Goal: Task Accomplishment & Management: Complete application form

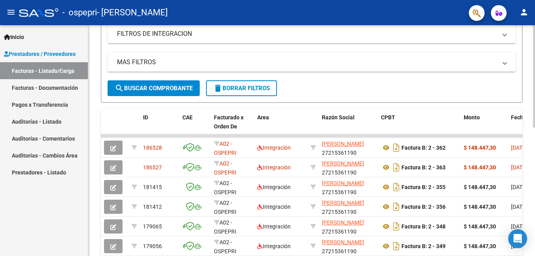
scroll to position [157, 0]
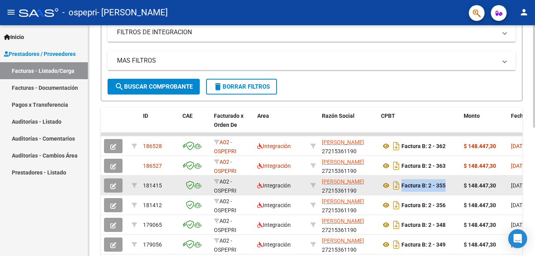
drag, startPoint x: 463, startPoint y: 182, endPoint x: 400, endPoint y: 193, distance: 64.3
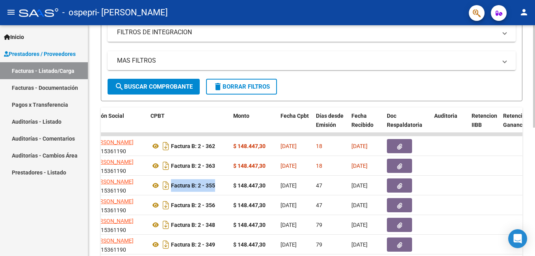
scroll to position [170, 0]
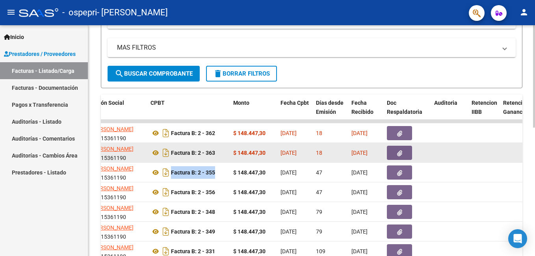
click at [400, 152] on icon "button" at bounding box center [399, 153] width 5 height 6
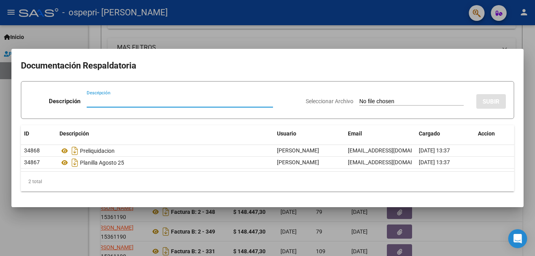
click at [392, 37] on div at bounding box center [267, 128] width 535 height 256
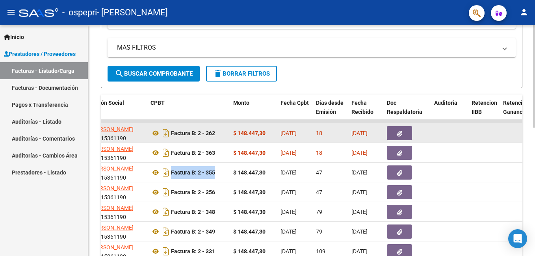
click at [400, 135] on icon "button" at bounding box center [399, 134] width 5 height 6
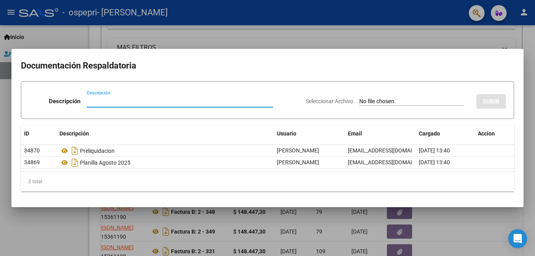
click at [369, 40] on div at bounding box center [267, 128] width 535 height 256
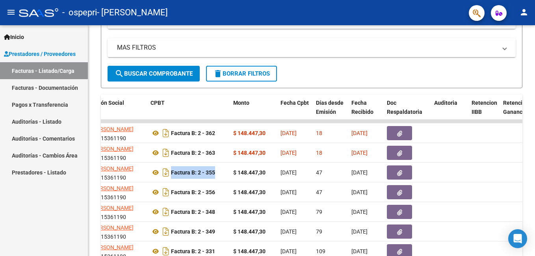
click at [11, 9] on mat-icon "menu" at bounding box center [10, 11] width 9 height 9
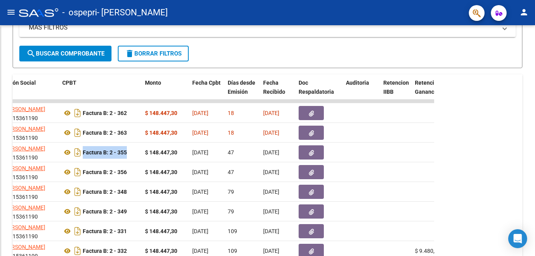
scroll to position [150, 0]
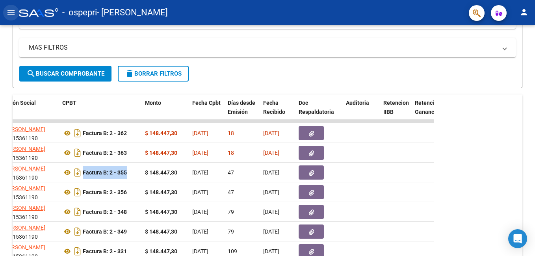
click at [9, 15] on mat-icon "menu" at bounding box center [10, 11] width 9 height 9
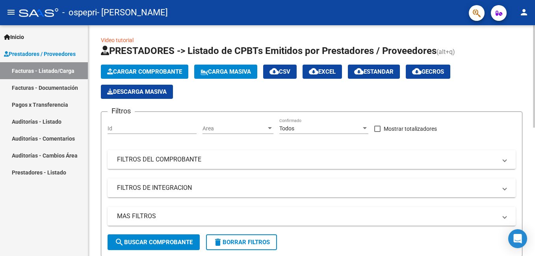
scroll to position [0, 0]
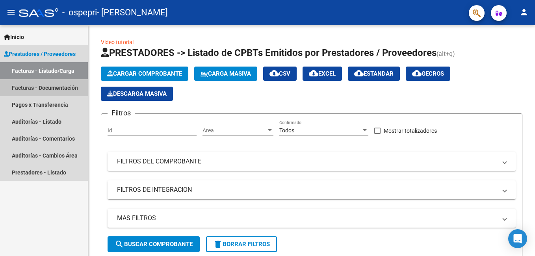
click at [45, 86] on link "Facturas - Documentación" at bounding box center [44, 87] width 88 height 17
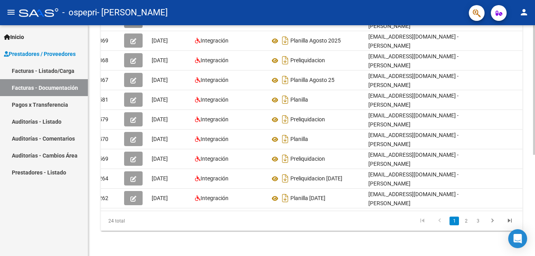
scroll to position [0, 12]
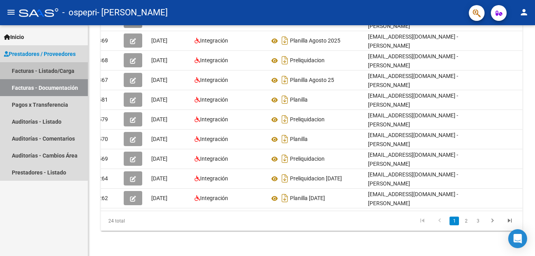
click at [20, 70] on link "Facturas - Listado/Carga" at bounding box center [44, 70] width 88 height 17
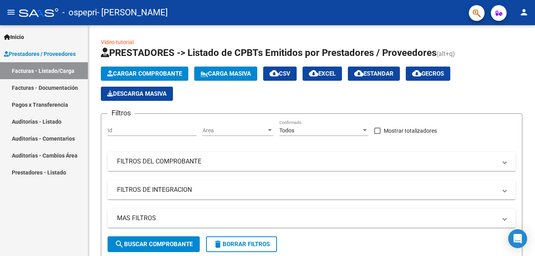
click at [499, 14] on icon "button" at bounding box center [498, 13] width 7 height 6
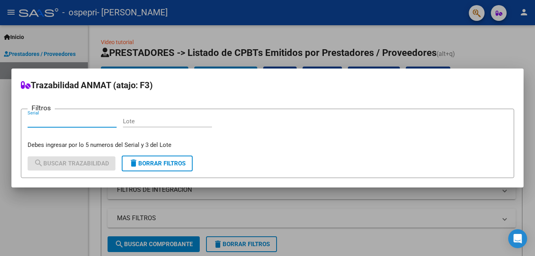
click at [479, 15] on div at bounding box center [267, 128] width 535 height 256
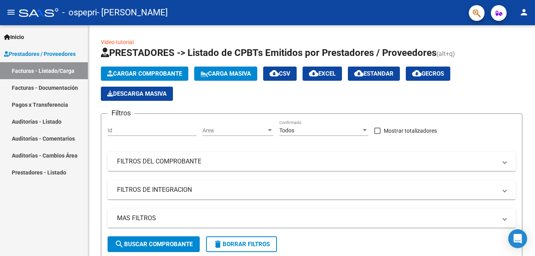
click at [521, 12] on mat-icon "person" at bounding box center [523, 11] width 9 height 9
click at [461, 34] on div at bounding box center [267, 128] width 535 height 256
click at [522, 11] on mat-icon "person" at bounding box center [523, 11] width 9 height 9
click at [35, 213] on div at bounding box center [267, 128] width 535 height 256
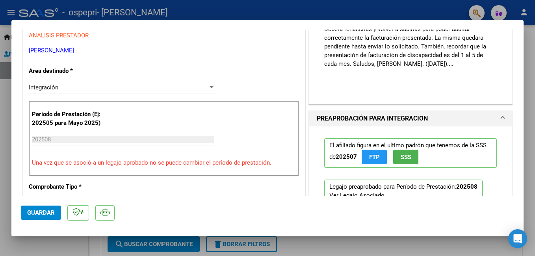
scroll to position [157, 0]
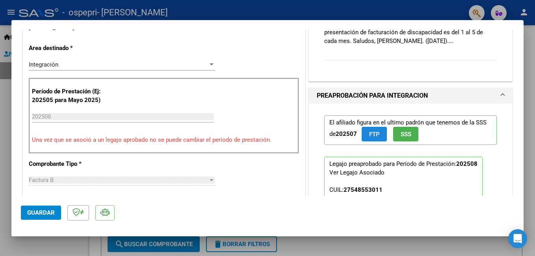
click at [369, 134] on span "FTP" at bounding box center [374, 134] width 11 height 7
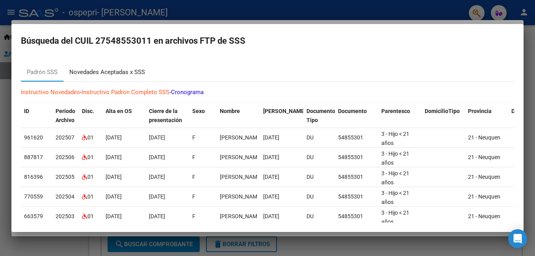
click at [100, 72] on div "Novedades Aceptadas x SSS" at bounding box center [107, 72] width 76 height 9
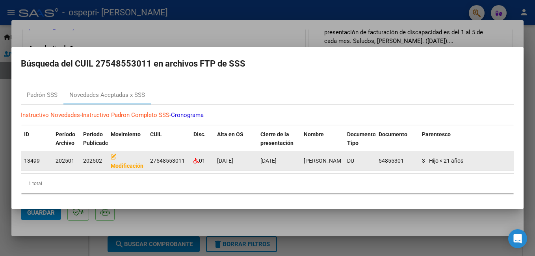
click at [112, 154] on icon at bounding box center [114, 157] width 6 height 6
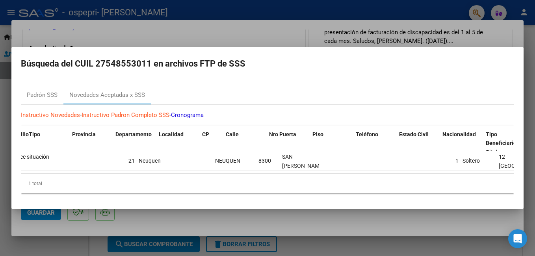
scroll to position [0, 602]
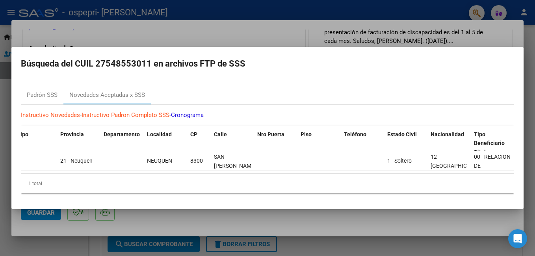
click at [240, 35] on div at bounding box center [267, 128] width 535 height 256
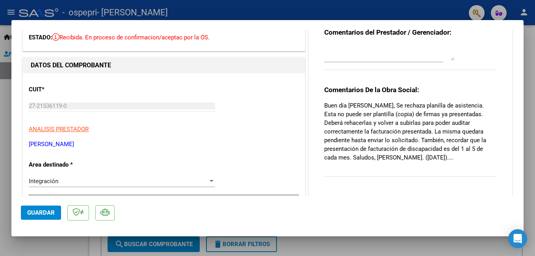
scroll to position [0, 0]
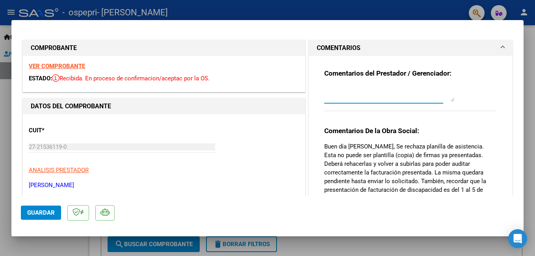
click at [328, 96] on textarea at bounding box center [389, 94] width 130 height 16
type textarea "Buenas tardes Agustin. Gracias"
click at [523, 240] on div "Open Intercom Messenger" at bounding box center [517, 238] width 21 height 21
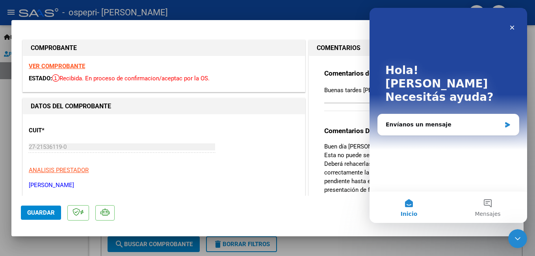
click at [446, 249] on div at bounding box center [267, 128] width 535 height 256
type input "$ 0,00"
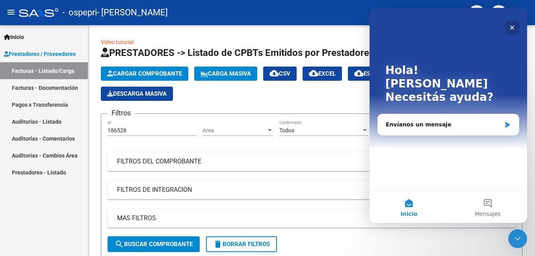
click at [514, 27] on icon "Cerrar" at bounding box center [512, 27] width 6 height 6
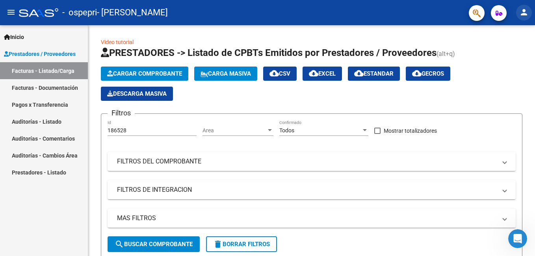
click at [523, 13] on mat-icon "person" at bounding box center [523, 11] width 9 height 9
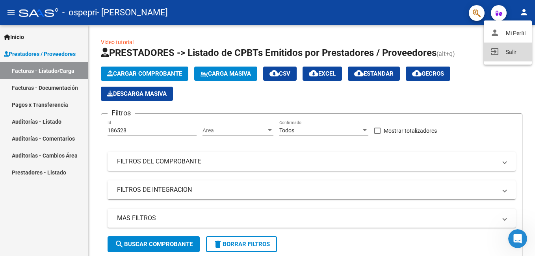
click at [504, 53] on button "exit_to_app Salir" at bounding box center [507, 52] width 48 height 19
